Goal: Task Accomplishment & Management: Use online tool/utility

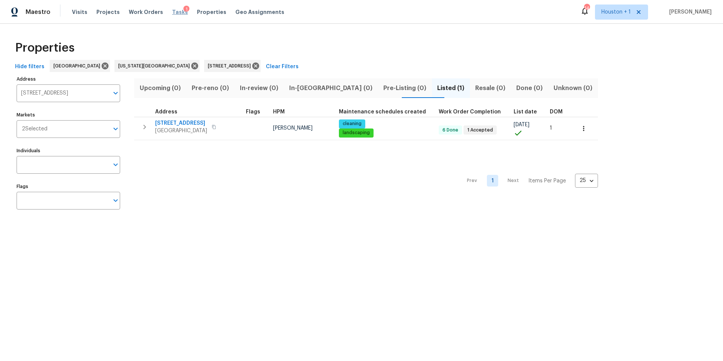
click at [174, 12] on span "Tasks" at bounding box center [180, 11] width 16 height 5
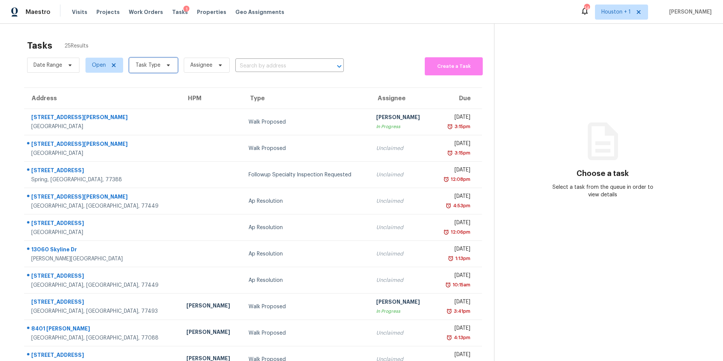
click at [149, 70] on span "Task Type" at bounding box center [153, 65] width 49 height 15
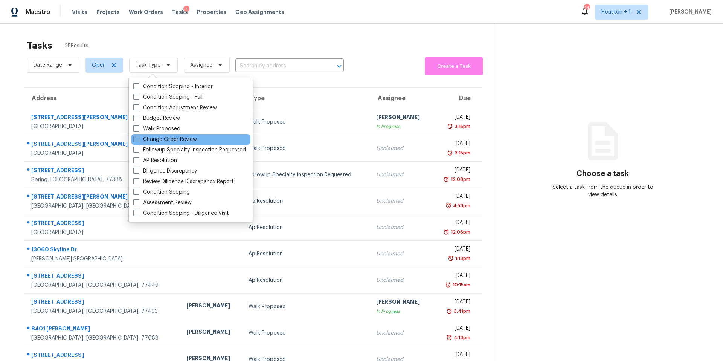
click at [140, 140] on label "Change Order Review" at bounding box center [165, 140] width 64 height 8
click at [138, 140] on input "Change Order Review" at bounding box center [135, 138] width 5 height 5
checkbox input "true"
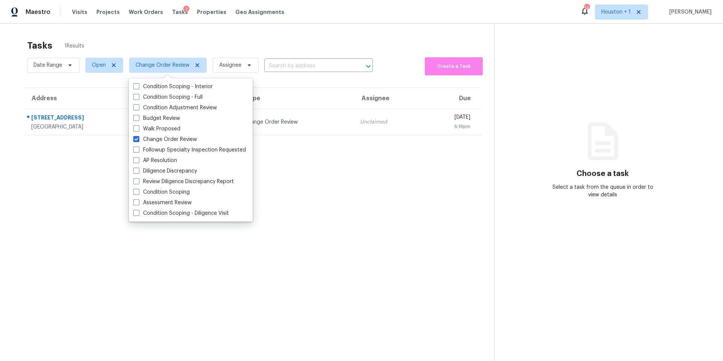
click at [168, 55] on div "Tasks 1 Results" at bounding box center [260, 46] width 467 height 20
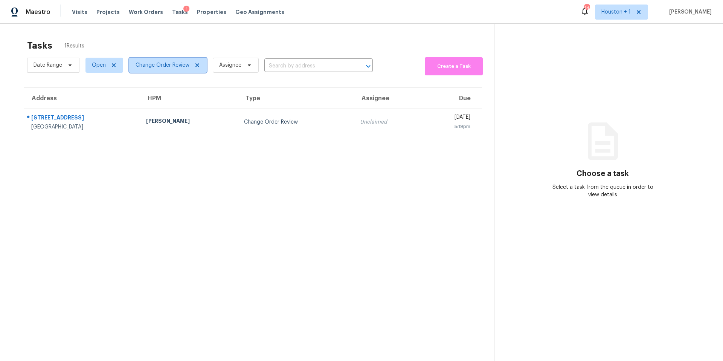
click at [164, 65] on span "Change Order Review" at bounding box center [163, 65] width 54 height 8
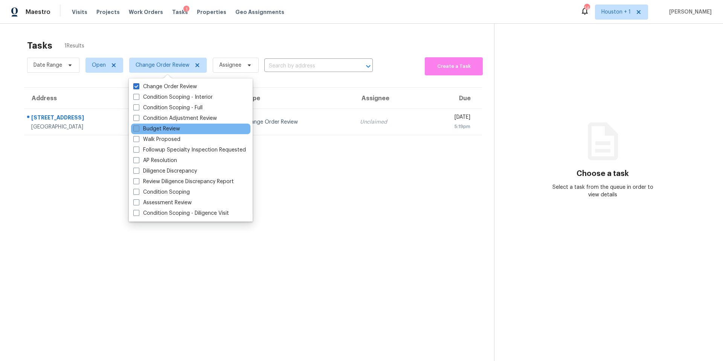
click at [143, 126] on label "Budget Review" at bounding box center [156, 129] width 47 height 8
click at [138, 126] on input "Budget Review" at bounding box center [135, 127] width 5 height 5
checkbox input "true"
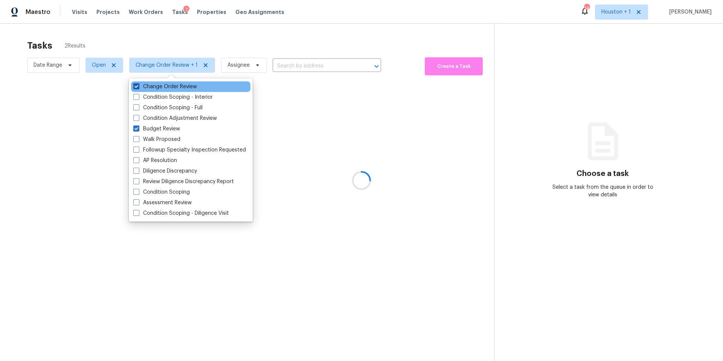
click at [148, 88] on label "Change Order Review" at bounding box center [165, 87] width 64 height 8
click at [138, 88] on input "Change Order Review" at bounding box center [135, 85] width 5 height 5
checkbox input "false"
click at [163, 49] on div at bounding box center [361, 180] width 723 height 361
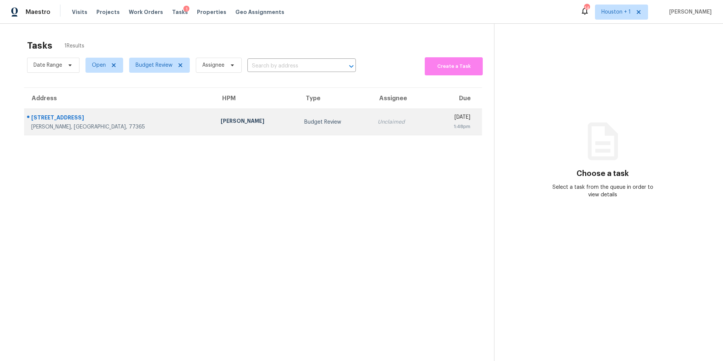
click at [215, 116] on td "Tyler Waltz" at bounding box center [257, 122] width 84 height 26
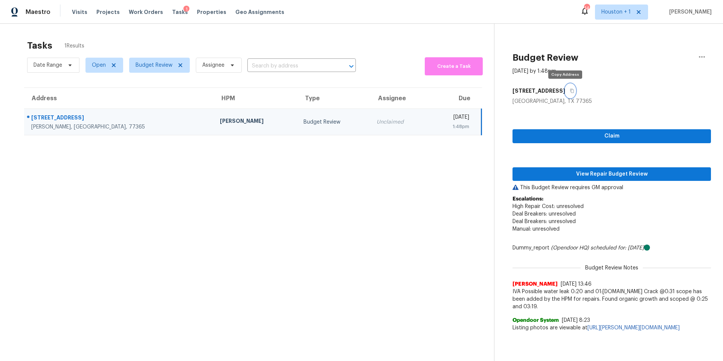
click at [570, 91] on icon "button" at bounding box center [572, 90] width 5 height 5
click at [559, 171] on span "View Repair Budget Review" at bounding box center [611, 173] width 186 height 9
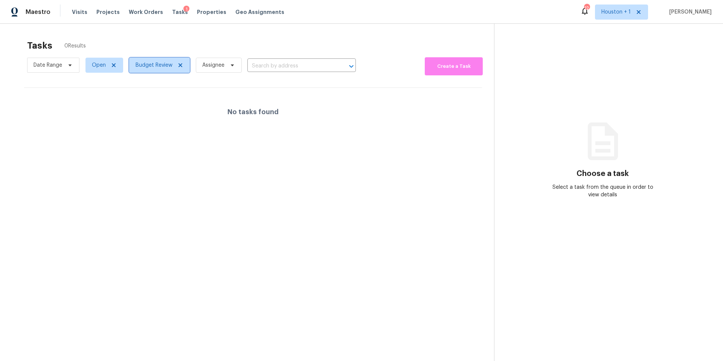
click at [151, 63] on span "Budget Review" at bounding box center [154, 65] width 37 height 8
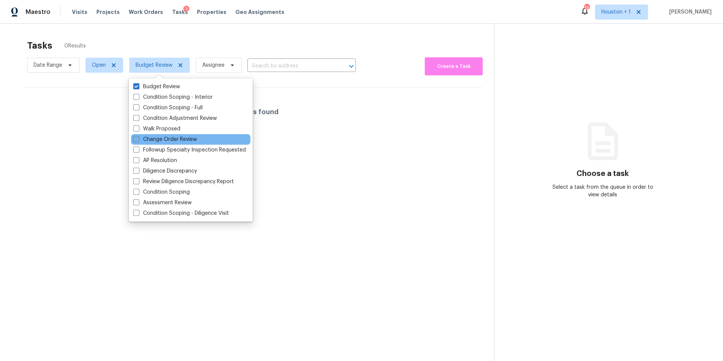
click at [145, 142] on label "Change Order Review" at bounding box center [165, 140] width 64 height 8
click at [138, 140] on input "Change Order Review" at bounding box center [135, 138] width 5 height 5
checkbox input "true"
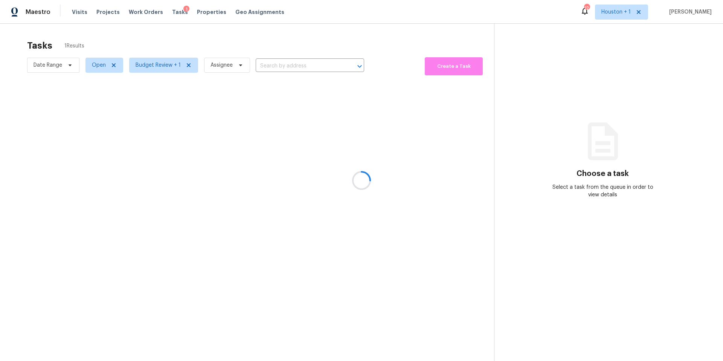
click at [226, 47] on div at bounding box center [361, 180] width 723 height 361
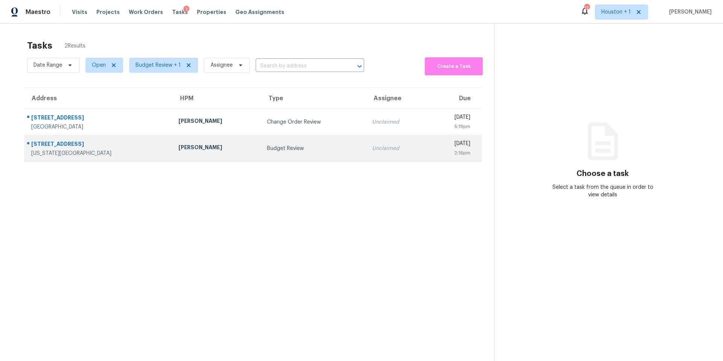
click at [178, 144] on div "[PERSON_NAME]" at bounding box center [216, 147] width 76 height 9
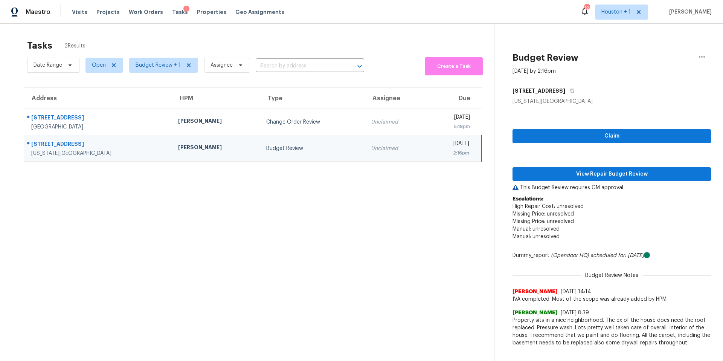
click at [561, 186] on p "This Budget Review requires GM approval" at bounding box center [611, 188] width 198 height 8
click at [565, 175] on span "View Repair Budget Review" at bounding box center [611, 173] width 186 height 9
